Goal: Contribute content

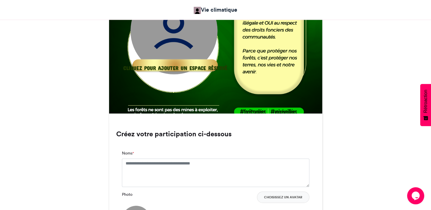
scroll to position [267, 0]
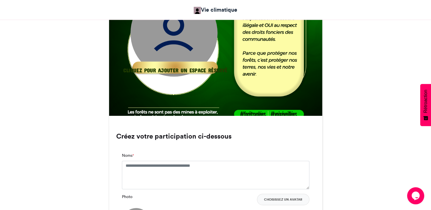
click at [199, 70] on div "Cliquez pour ajouter un espace réservé" at bounding box center [175, 68] width 106 height 7
click at [183, 171] on textarea "Noms *" at bounding box center [215, 175] width 187 height 28
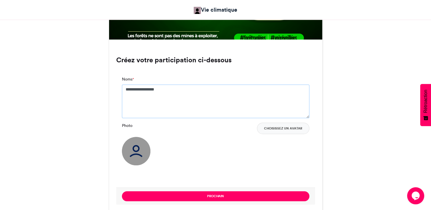
scroll to position [347, 0]
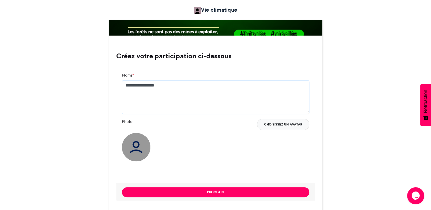
type textarea "**********"
click at [303, 124] on button "Choisissez un avatar" at bounding box center [283, 124] width 52 height 11
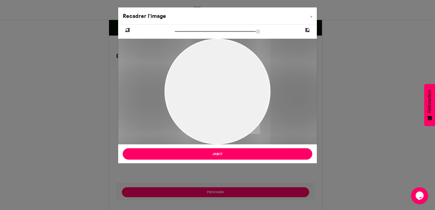
drag, startPoint x: 219, startPoint y: 96, endPoint x: 171, endPoint y: 84, distance: 49.3
click at [171, 84] on div at bounding box center [191, 92] width 159 height 106
click at [178, 32] on input "zoom" at bounding box center [217, 31] width 85 height 5
drag, startPoint x: 224, startPoint y: 69, endPoint x: 195, endPoint y: 64, distance: 29.5
click at [195, 64] on div at bounding box center [182, 86] width 175 height 117
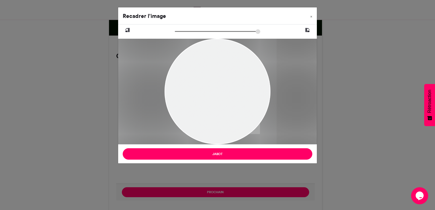
click at [179, 32] on input "zoom" at bounding box center [217, 31] width 85 height 5
drag, startPoint x: 226, startPoint y: 68, endPoint x: 223, endPoint y: 72, distance: 5.5
click at [223, 72] on div at bounding box center [173, 90] width 209 height 140
type input "******"
click at [178, 33] on input "zoom" at bounding box center [217, 31] width 85 height 5
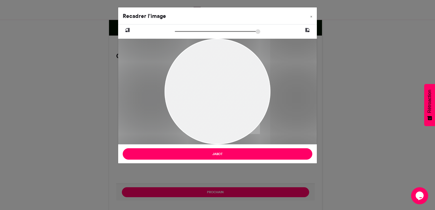
drag, startPoint x: 222, startPoint y: 78, endPoint x: 213, endPoint y: 76, distance: 9.7
click at [213, 76] on div at bounding box center [182, 87] width 175 height 117
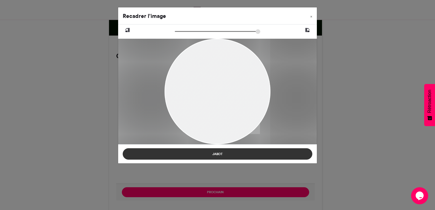
click at [228, 152] on button "Jabot" at bounding box center [218, 153] width 190 height 11
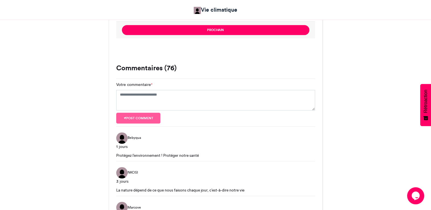
scroll to position [507, 0]
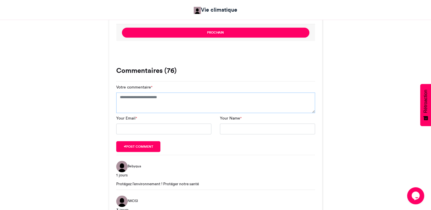
click at [179, 97] on textarea "Votre commentaire *" at bounding box center [215, 103] width 199 height 21
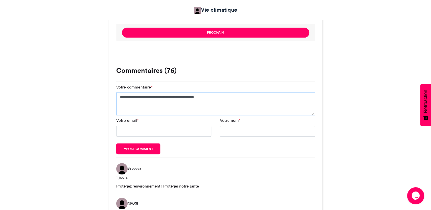
type textarea "**********"
click at [173, 134] on input "Votre email *" at bounding box center [163, 131] width 95 height 11
type input "**********"
click at [237, 131] on input "Votre nom *" at bounding box center [267, 131] width 95 height 11
type input "**********"
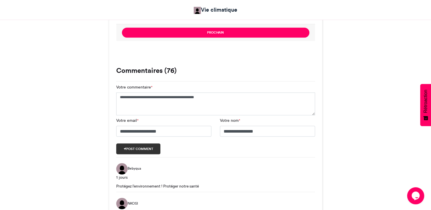
click at [152, 149] on font "Post comment" at bounding box center [139, 149] width 27 height 0
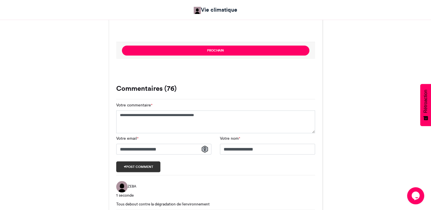
scroll to position [489, 0]
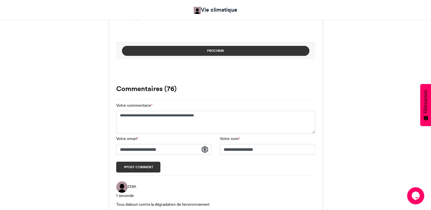
click at [219, 50] on button "Prochain" at bounding box center [215, 51] width 187 height 10
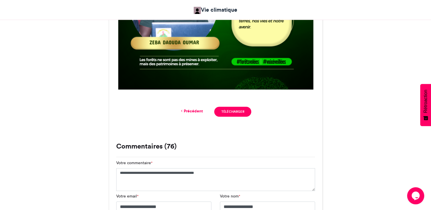
scroll to position [302, 0]
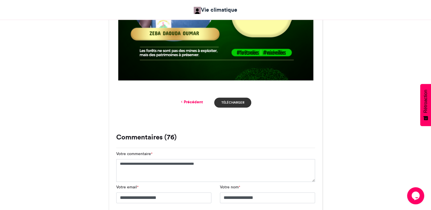
click at [232, 101] on link "Télécharger" at bounding box center [232, 103] width 37 height 10
